Goal: Navigation & Orientation: Go to known website

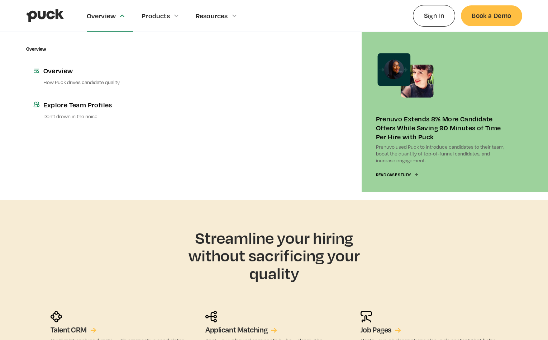
scroll to position [1024, 0]
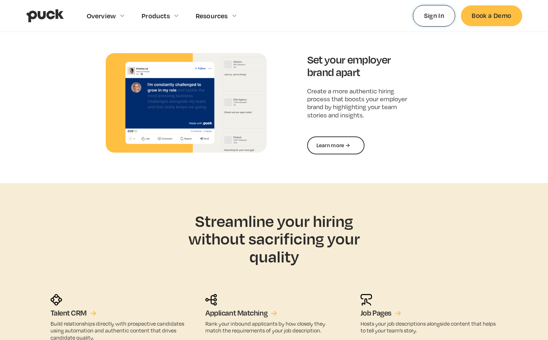
click at [434, 17] on link "Sign In" at bounding box center [434, 15] width 43 height 21
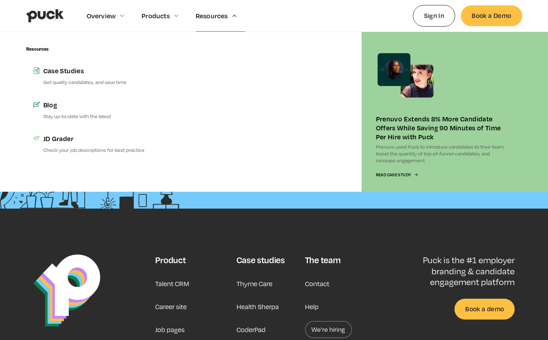
scroll to position [1683, 0]
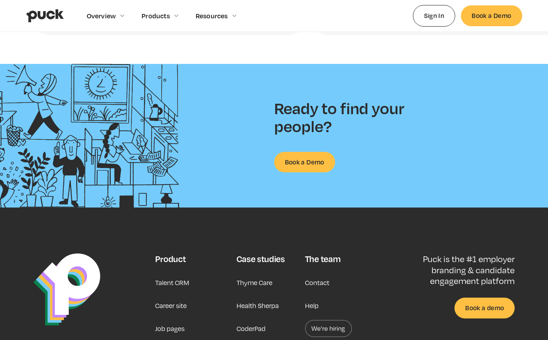
click at [169, 306] on link "Career site" at bounding box center [171, 305] width 32 height 17
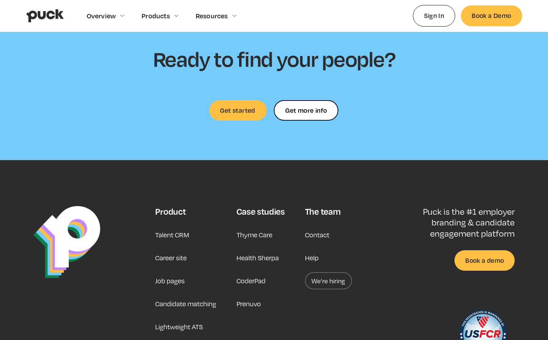
scroll to position [2086, 0]
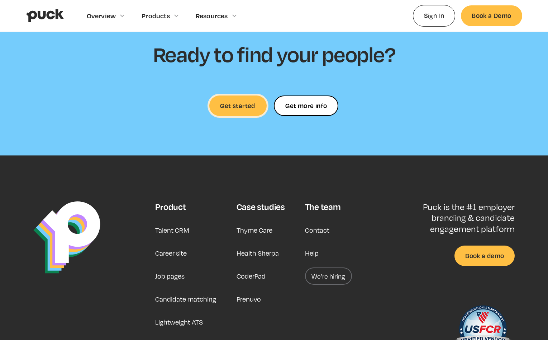
click at [245, 99] on link "Get started" at bounding box center [237, 105] width 57 height 20
